Goal: Information Seeking & Learning: Learn about a topic

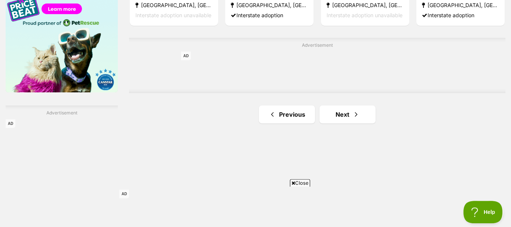
scroll to position [1222, 0]
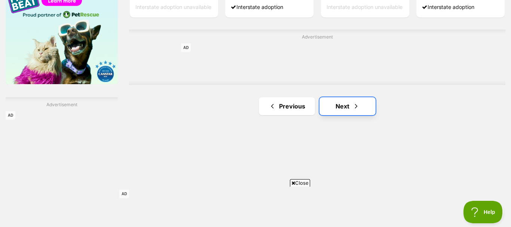
click at [346, 103] on link "Next" at bounding box center [348, 106] width 56 height 18
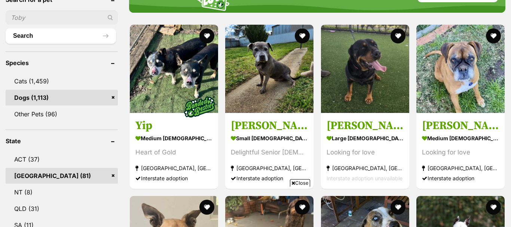
scroll to position [382, 0]
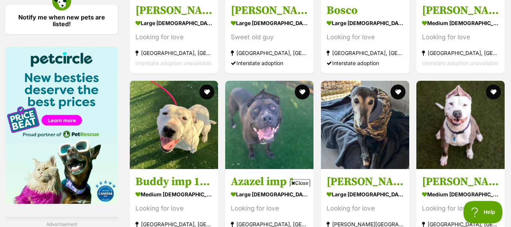
scroll to position [1222, 0]
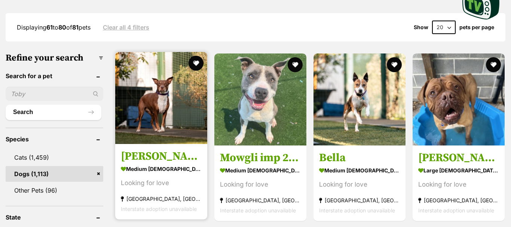
scroll to position [191, 0]
click at [148, 121] on img at bounding box center [161, 98] width 92 height 92
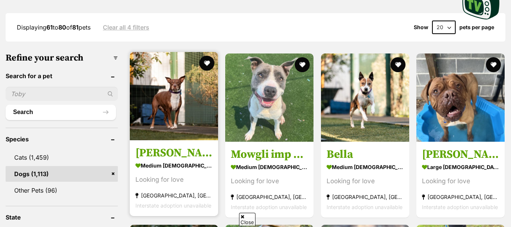
click at [174, 118] on img at bounding box center [174, 96] width 88 height 88
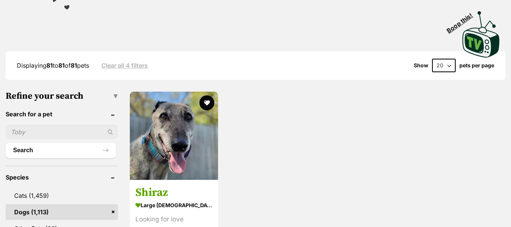
scroll to position [153, 0]
